Goal: Find specific page/section: Locate a particular part of the current website

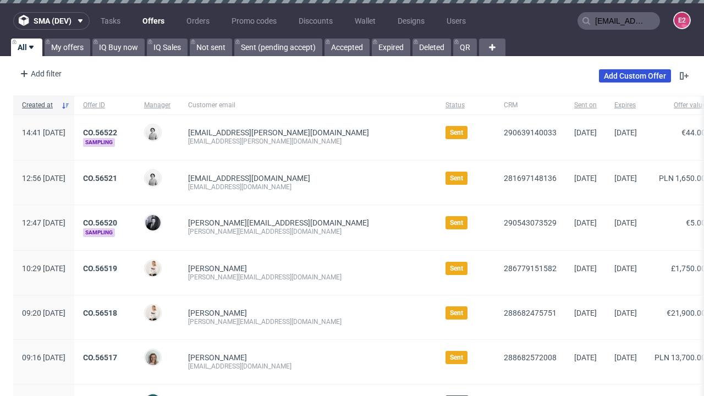
type input "[EMAIL_ADDRESS][PERSON_NAME][DOMAIN_NAME]"
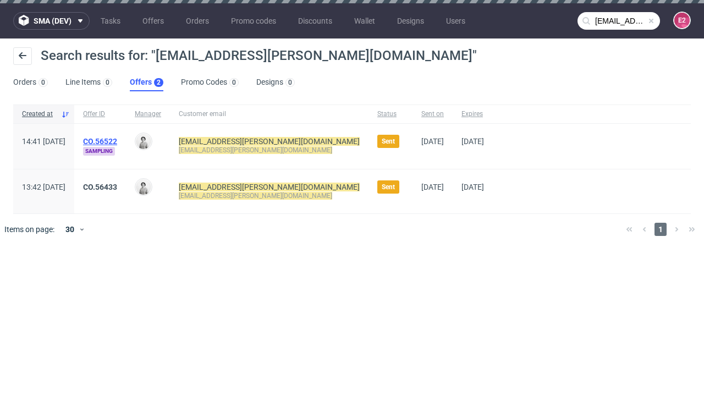
click at [146, 82] on link "Offers 2" at bounding box center [147, 83] width 34 height 18
click at [117, 141] on link "CO.56522" at bounding box center [100, 141] width 34 height 9
